Goal: Information Seeking & Learning: Learn about a topic

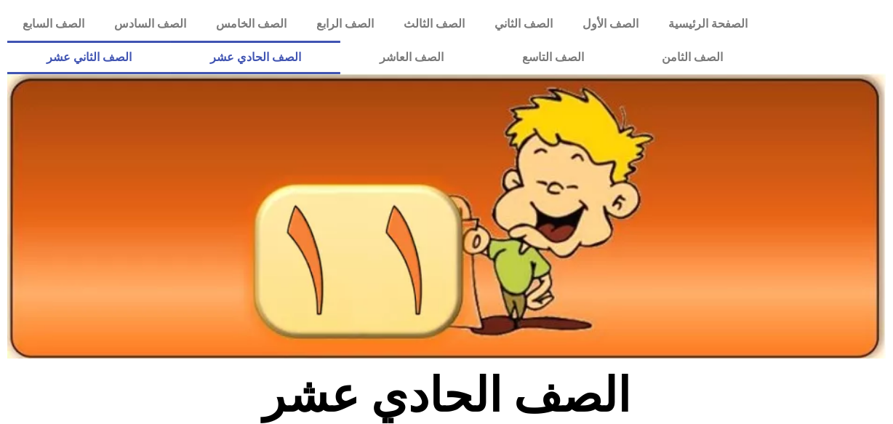
click at [127, 44] on link "الصف الثاني عشر" at bounding box center [89, 57] width 164 height 33
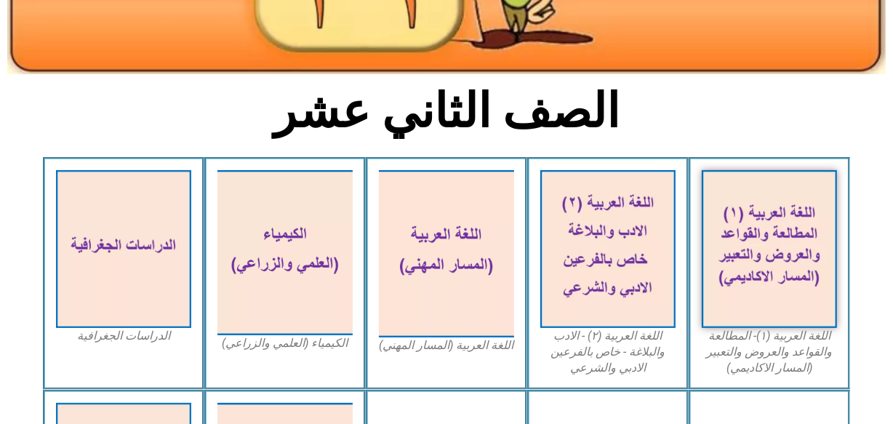
scroll to position [306, 0]
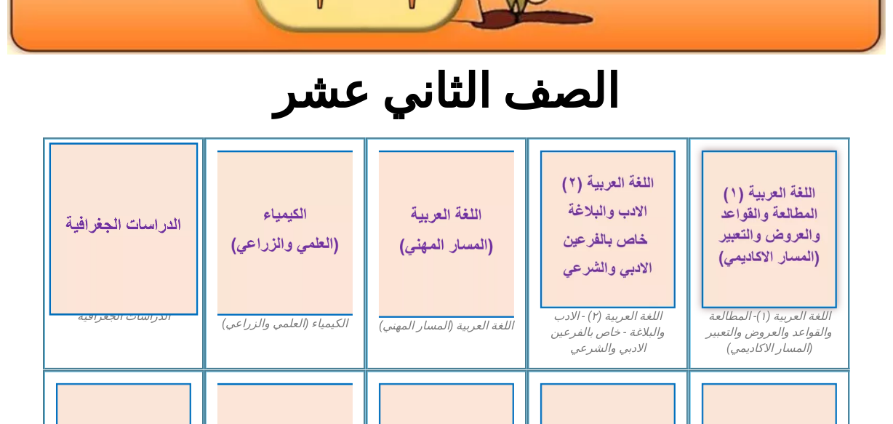
click at [113, 228] on img at bounding box center [123, 229] width 149 height 173
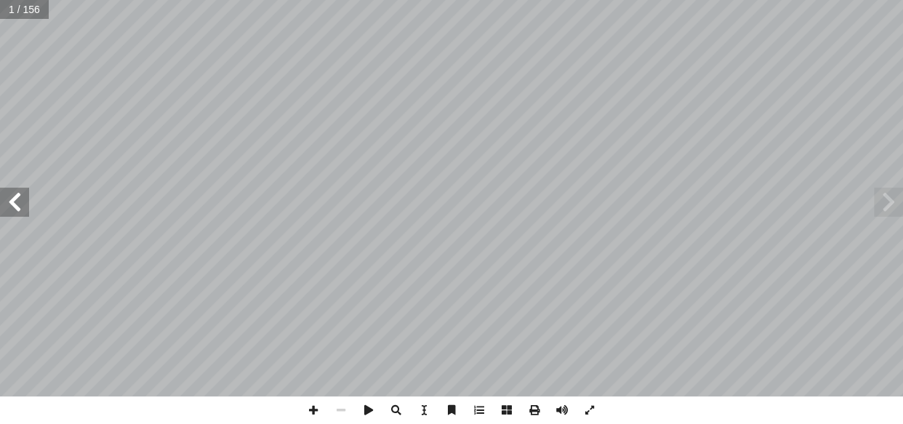
click at [23, 199] on span at bounding box center [14, 202] width 29 height 29
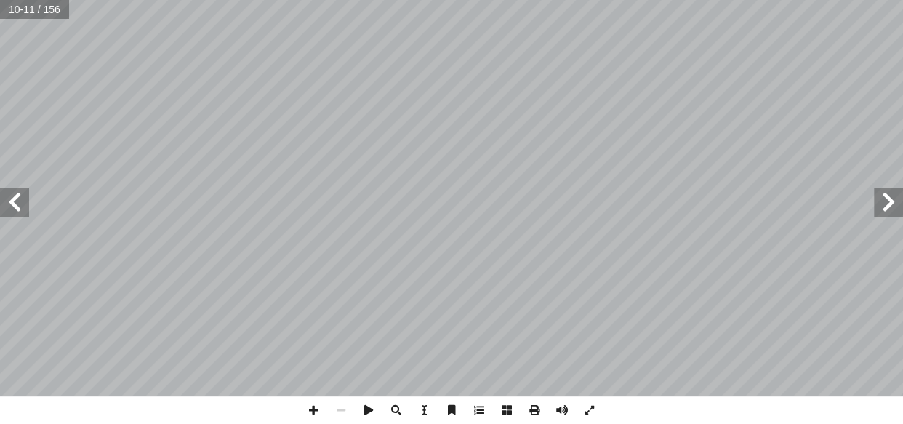
click at [23, 199] on span at bounding box center [14, 202] width 29 height 29
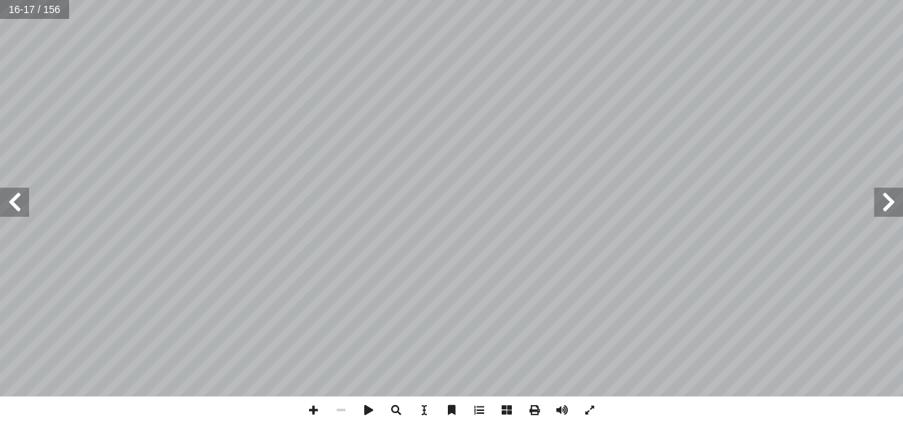
click at [23, 199] on span at bounding box center [14, 202] width 29 height 29
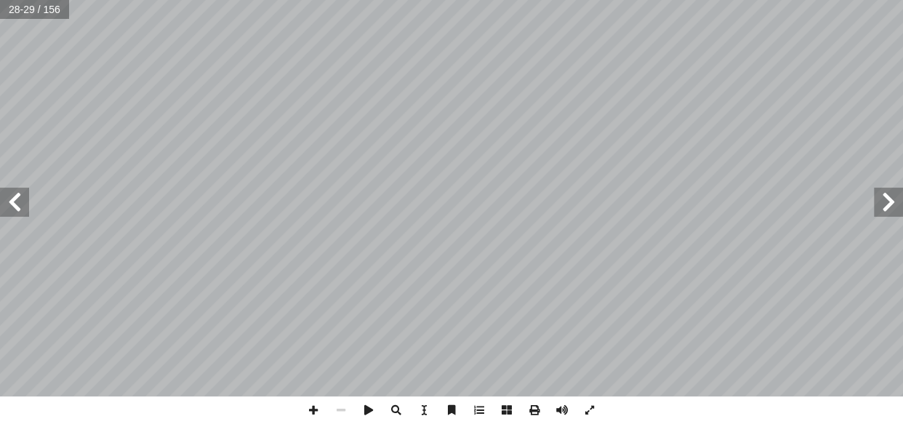
click at [23, 199] on span at bounding box center [14, 202] width 29 height 29
click at [889, 199] on span at bounding box center [888, 202] width 29 height 29
click at [316, 414] on span at bounding box center [314, 410] width 28 height 28
click at [15, 195] on span at bounding box center [14, 202] width 29 height 29
click at [881, 210] on span at bounding box center [888, 202] width 29 height 29
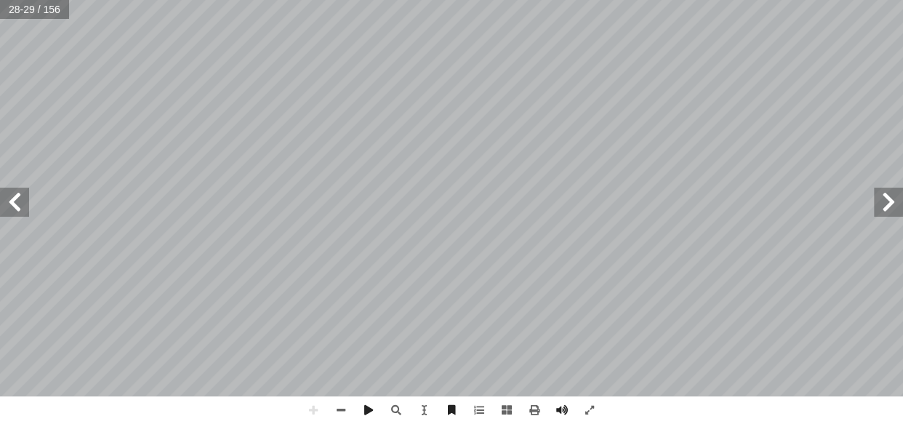
click at [639, 132] on html "الصفحة الرئيسية الصف الأول الصف الثاني الصف الثالث الصف الرابع الصف الخامس الصف…" at bounding box center [451, 66] width 903 height 132
click at [388, 132] on html "الصفحة الرئيسية الصف الأول الصف الثاني الصف الثالث الصف الرابع الصف الخامس الصف…" at bounding box center [451, 66] width 903 height 132
click at [515, 132] on html "الصفحة الرئيسية الصف الأول الصف الثاني الصف الثالث الصف الرابع الصف الخامس الصف…" at bounding box center [451, 66] width 903 height 132
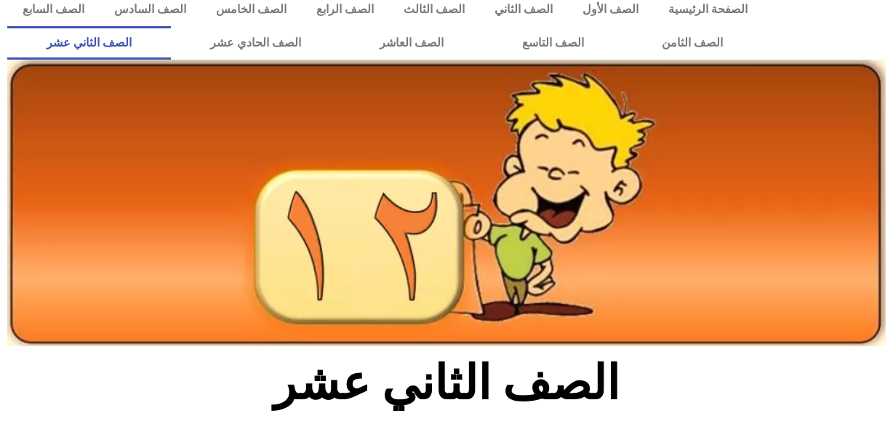
scroll to position [9, 0]
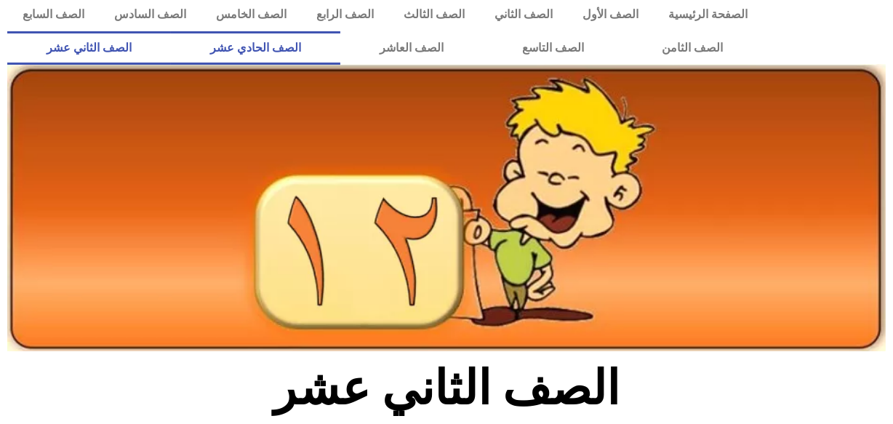
click at [340, 46] on link "الصف الحادي عشر" at bounding box center [255, 47] width 169 height 33
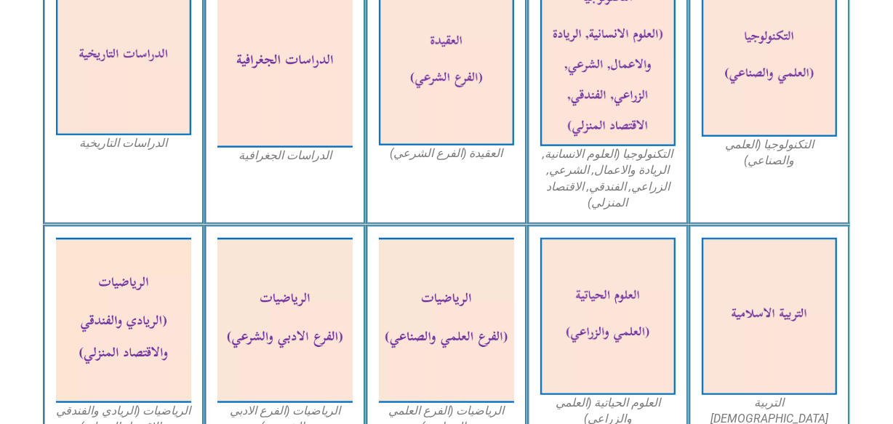
scroll to position [610, 0]
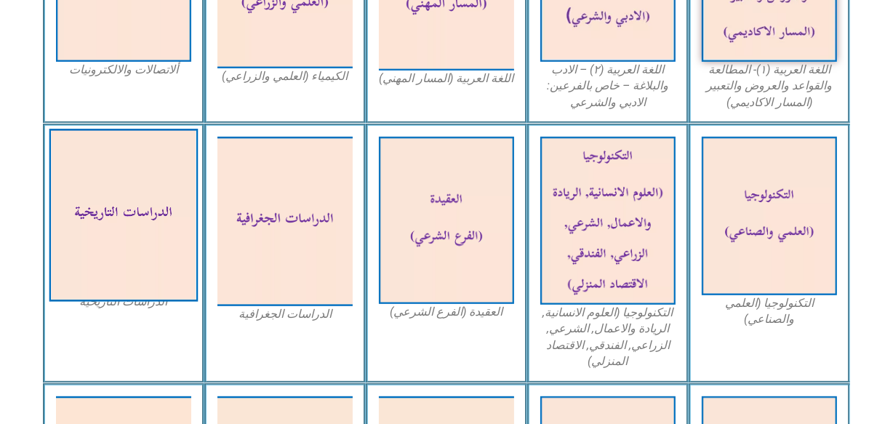
click at [109, 203] on img at bounding box center [123, 215] width 149 height 173
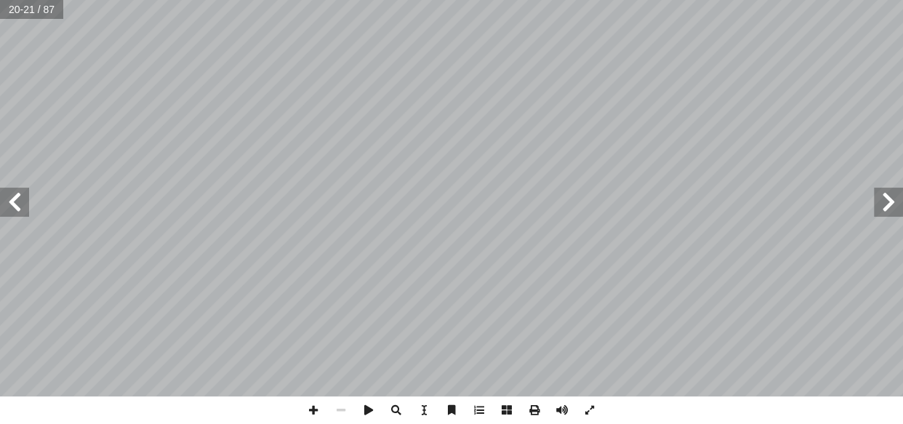
click at [7, 202] on span at bounding box center [14, 202] width 29 height 29
click at [311, 412] on span at bounding box center [314, 410] width 28 height 28
